Goal: Complete application form: Complete application form

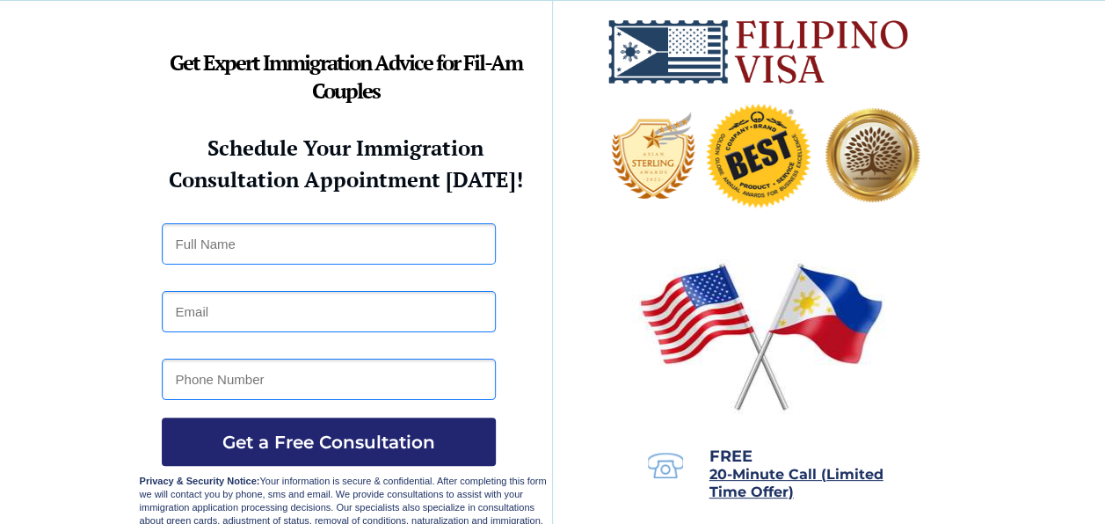
click at [274, 244] on input "text" at bounding box center [329, 243] width 334 height 41
type input "[PERSON_NAME] [PERSON_NAME] VILLADAR"
type input "[EMAIL_ADDRESS][DOMAIN_NAME]"
click at [292, 381] on input "tel" at bounding box center [329, 379] width 334 height 41
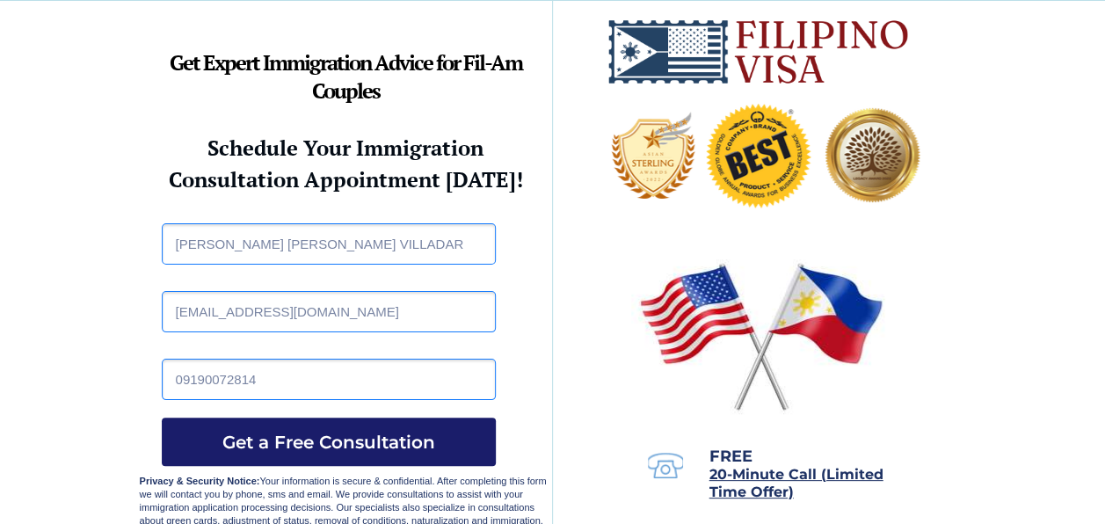
type input "09190072814"
click at [313, 441] on span "Get a Free Consultation" at bounding box center [329, 442] width 334 height 21
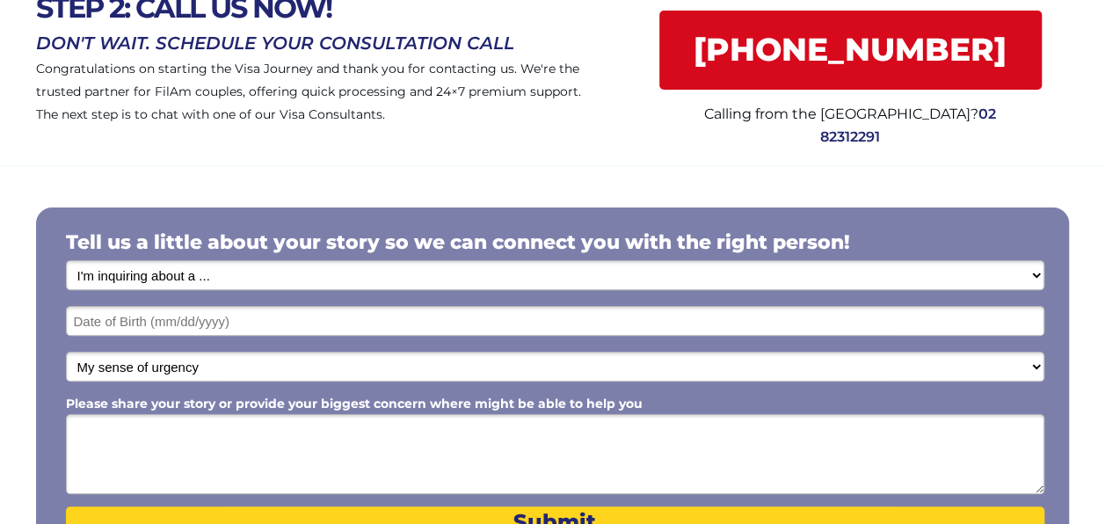
scroll to position [176, 0]
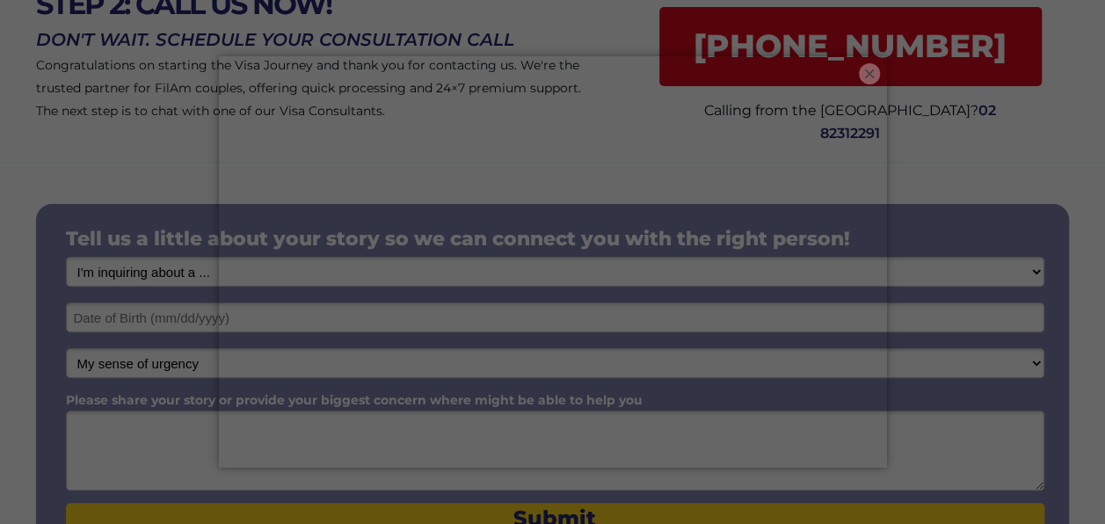
click at [870, 78] on button "×" at bounding box center [869, 73] width 21 height 21
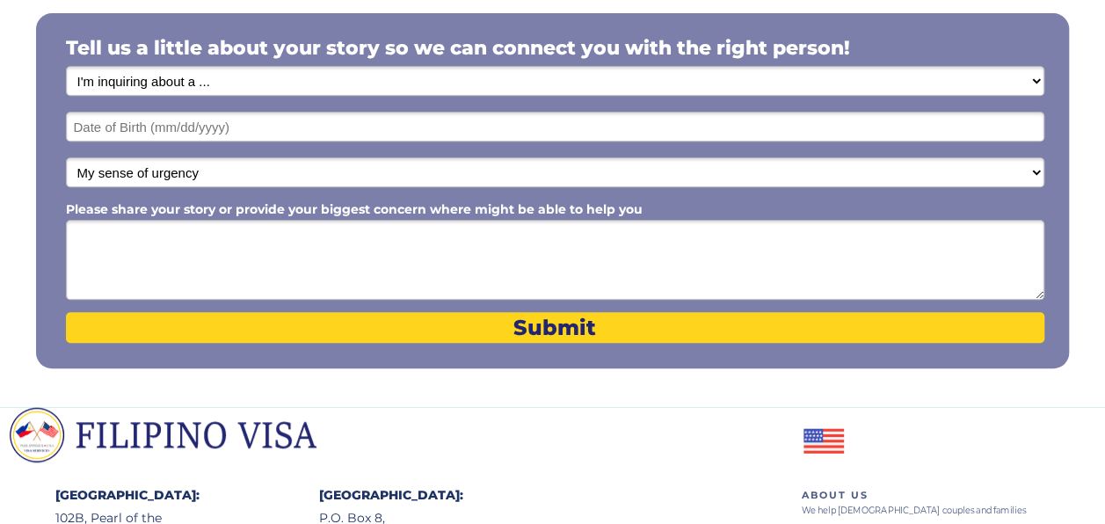
scroll to position [264, 0]
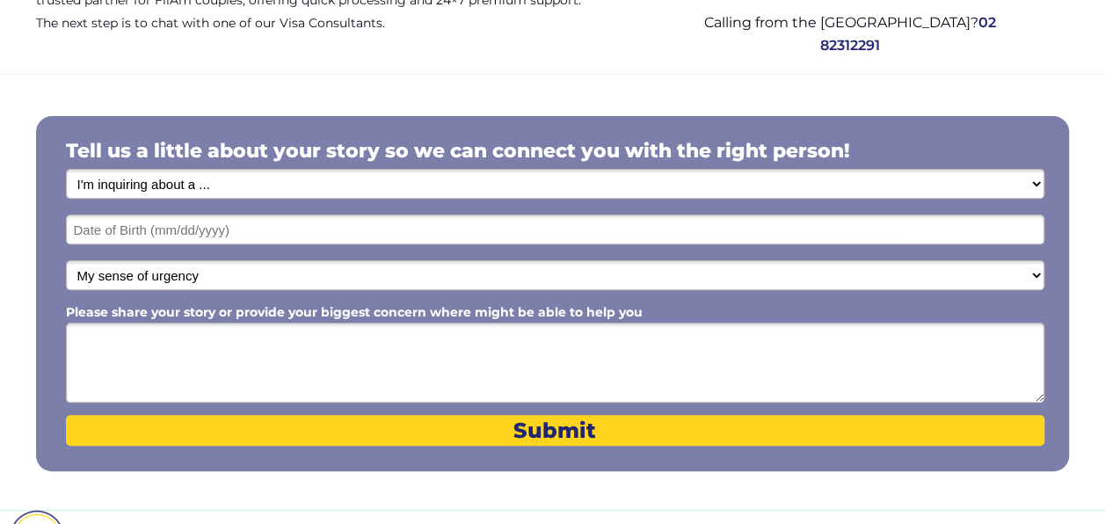
click at [201, 182] on select "I'm inquiring about a ... I don't know or other services Retirement Visa for Th…" at bounding box center [555, 184] width 978 height 30
click at [66, 170] on select "I'm inquiring about a ... I don't know or other services Retirement Visa for Th…" at bounding box center [555, 184] width 978 height 30
click at [235, 229] on input "text" at bounding box center [555, 229] width 978 height 30
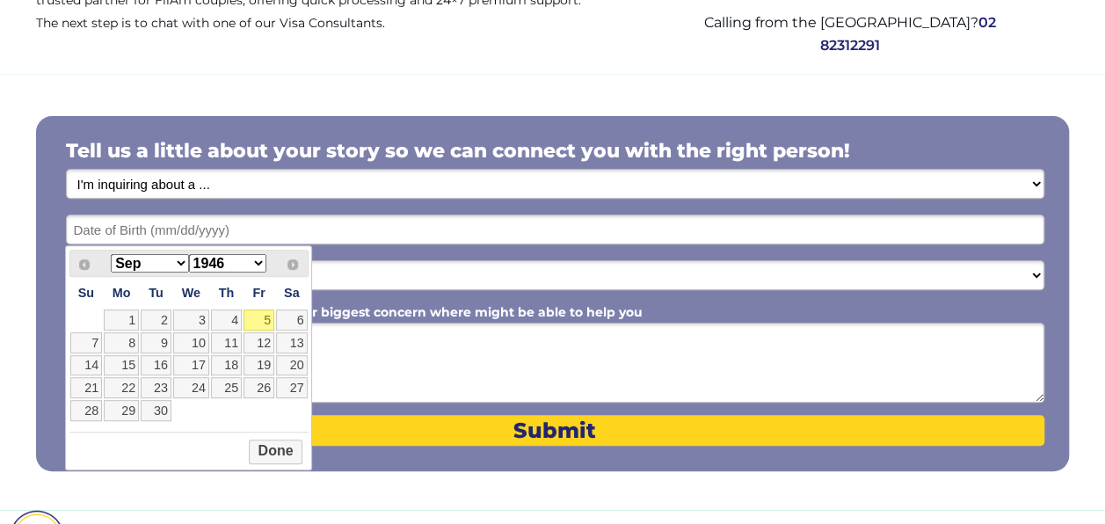
click at [226, 84] on div at bounding box center [552, 292] width 1105 height 436
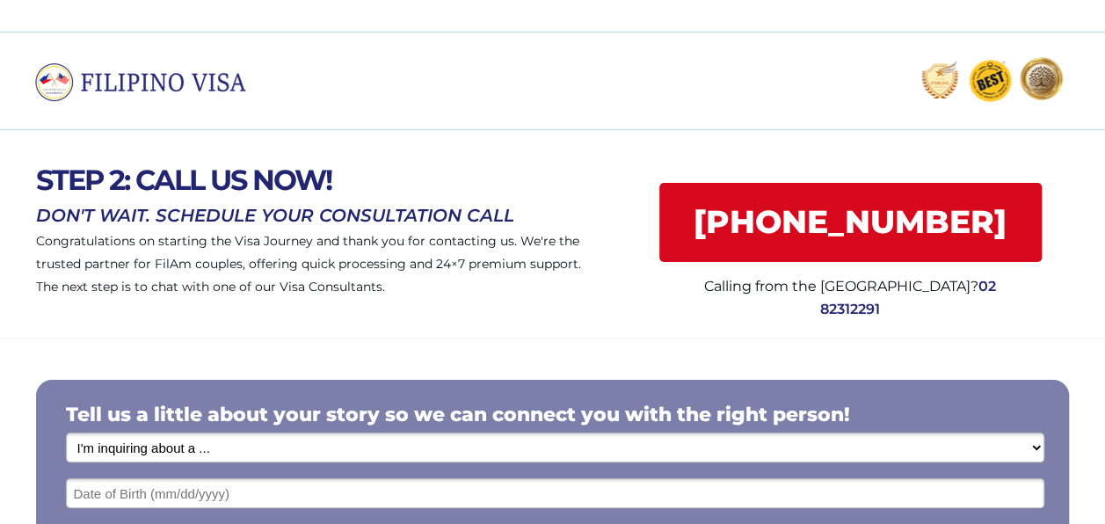
scroll to position [527, 0]
